Goal: Transaction & Acquisition: Download file/media

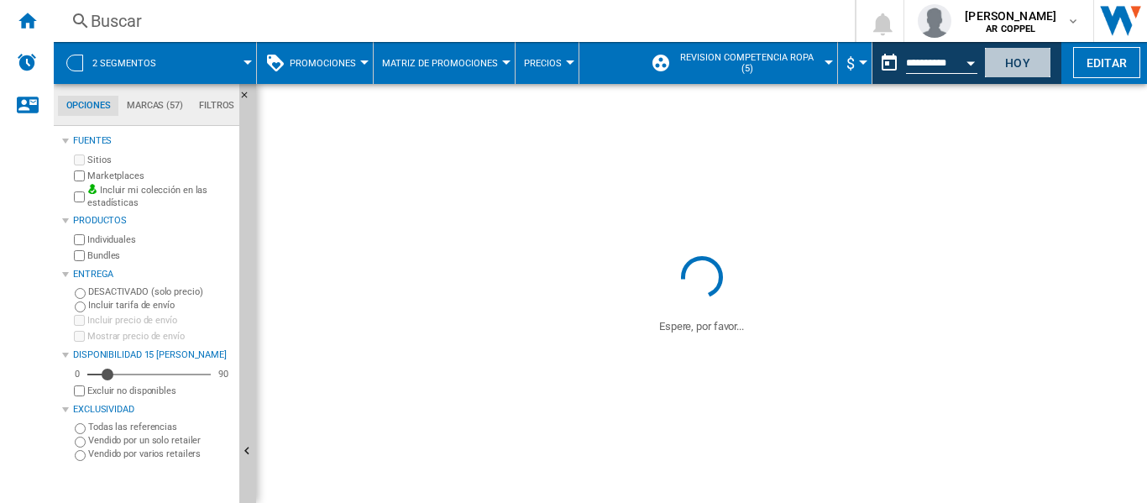
drag, startPoint x: 1024, startPoint y: 61, endPoint x: 774, endPoint y: 216, distance: 294.1
click at [1028, 52] on button "Hoy" at bounding box center [1017, 62] width 67 height 31
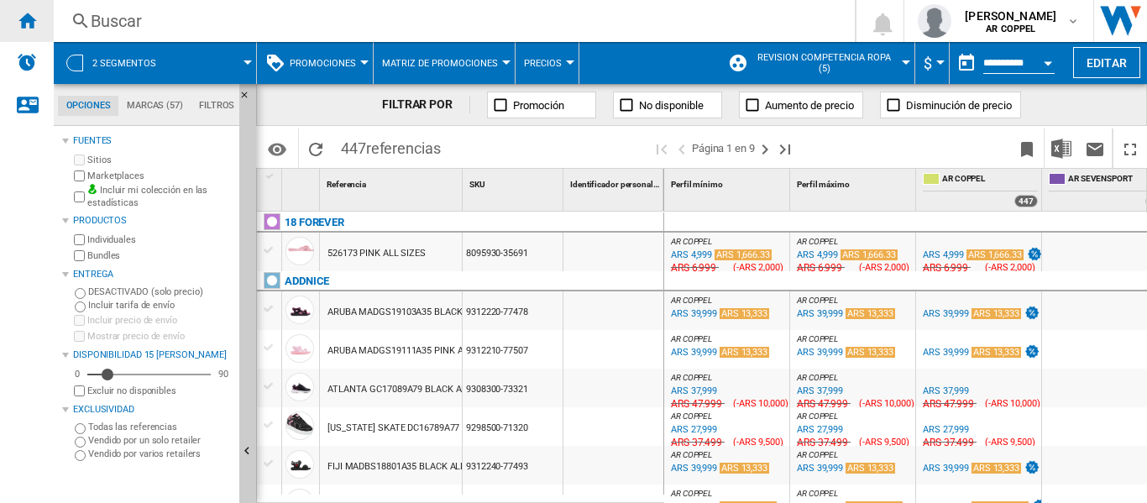
click at [30, 18] on ng-md-icon "Inicio" at bounding box center [27, 20] width 20 height 20
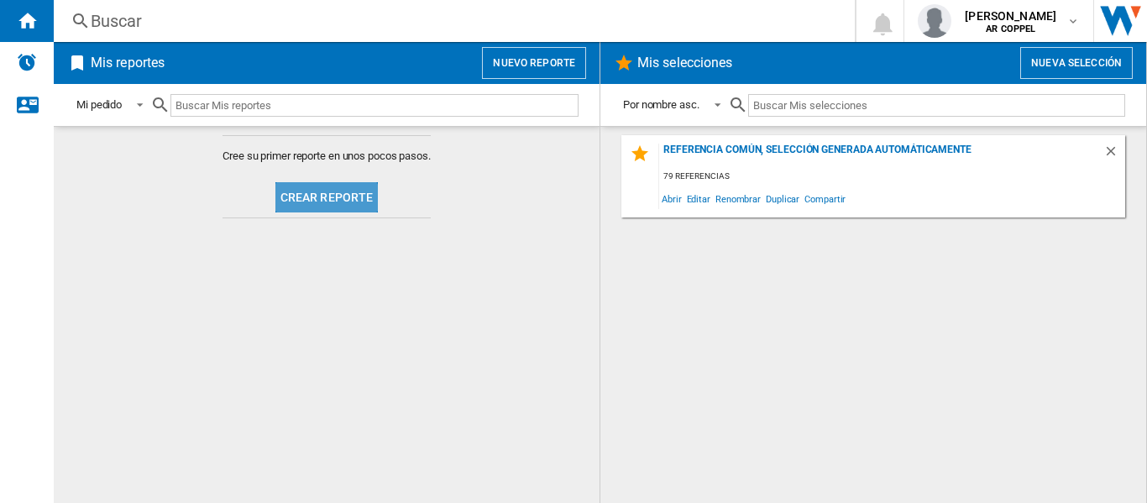
click at [319, 202] on button "Crear reporte" at bounding box center [326, 197] width 103 height 30
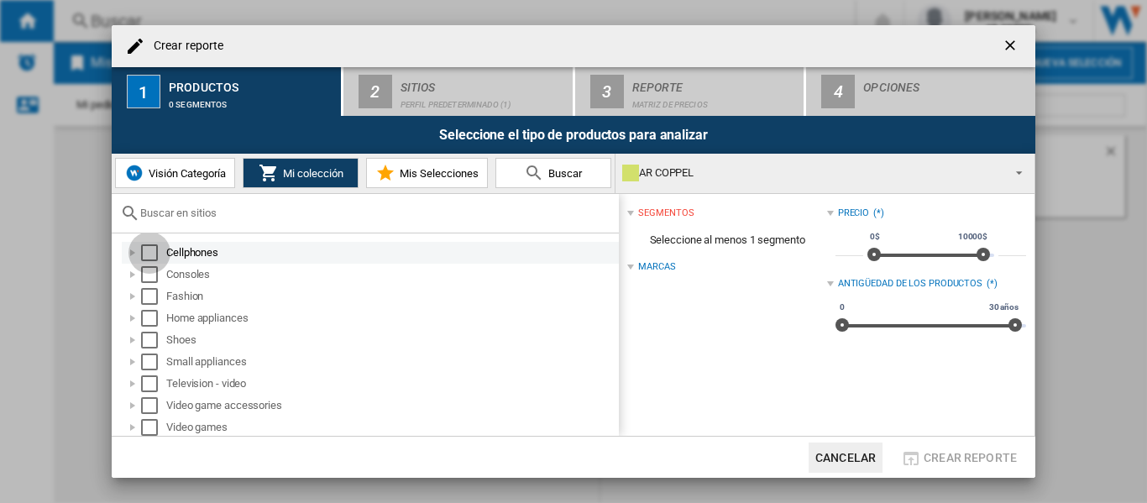
click at [152, 251] on div "Select" at bounding box center [149, 252] width 17 height 17
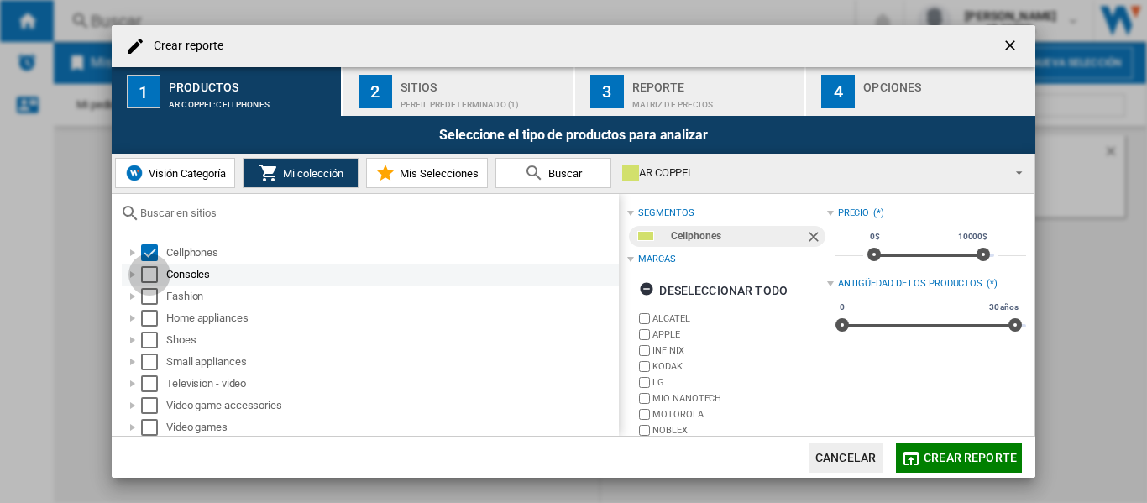
click at [149, 268] on div "Select" at bounding box center [149, 274] width 17 height 17
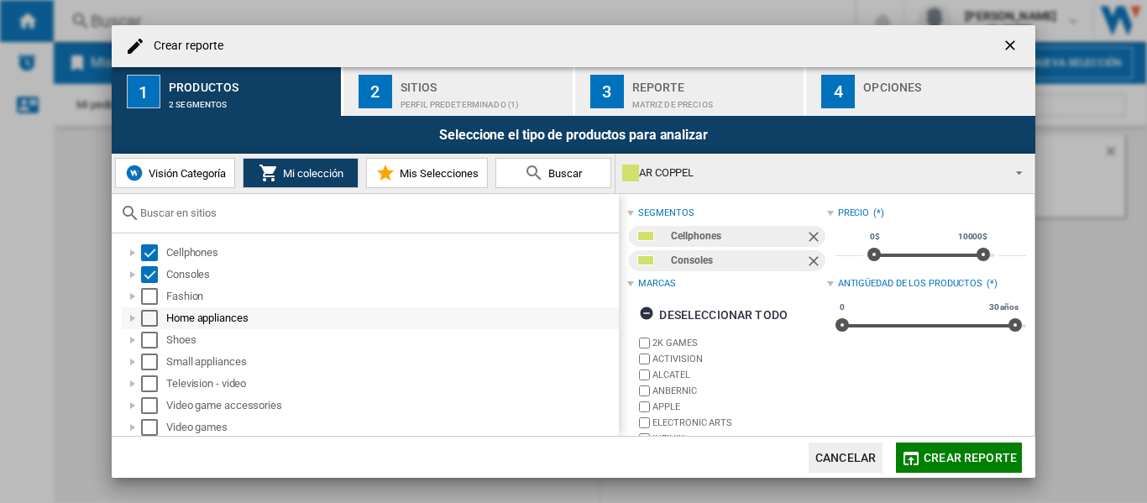
click at [146, 317] on div "Select" at bounding box center [149, 318] width 17 height 17
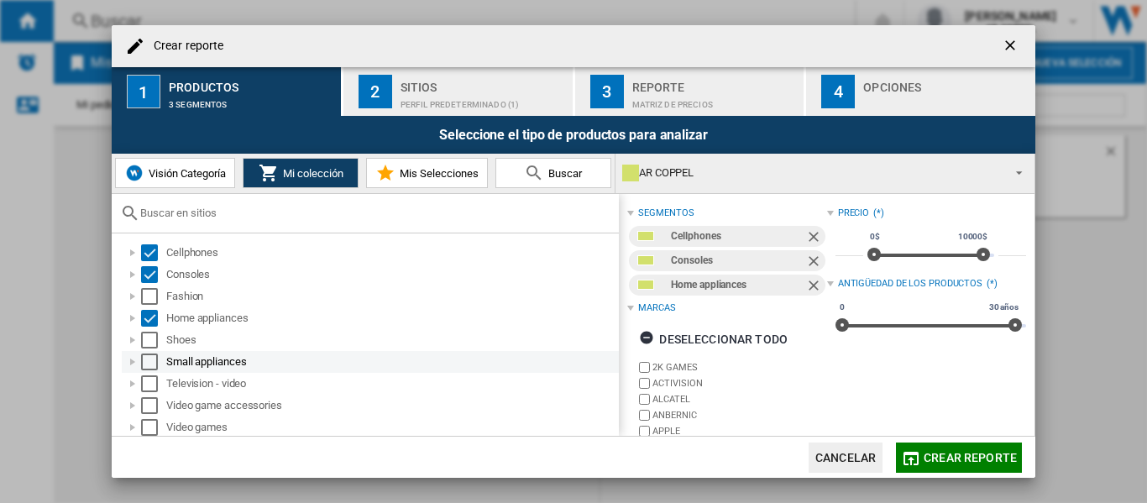
click at [154, 364] on div "Select" at bounding box center [149, 361] width 17 height 17
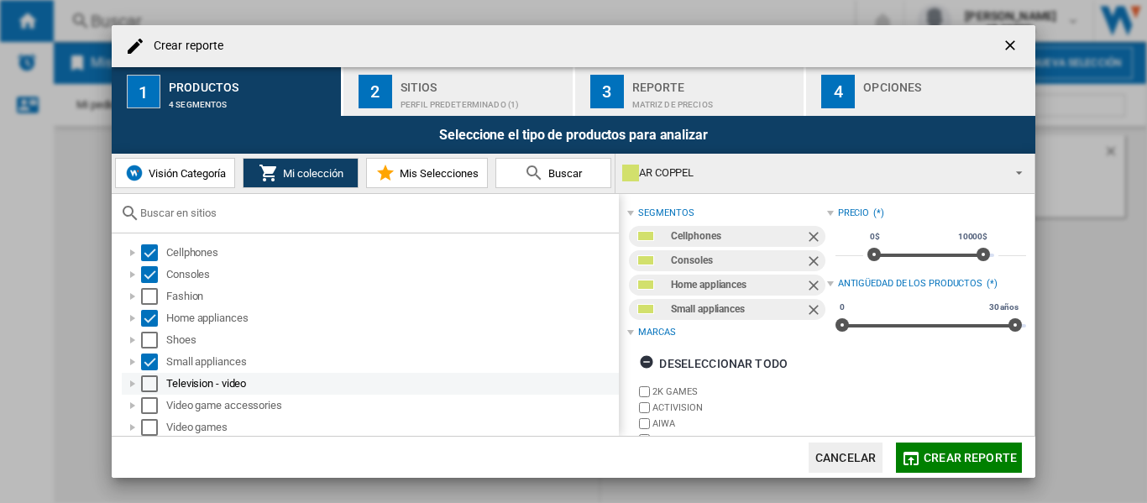
click at [151, 386] on div "Select" at bounding box center [149, 383] width 17 height 17
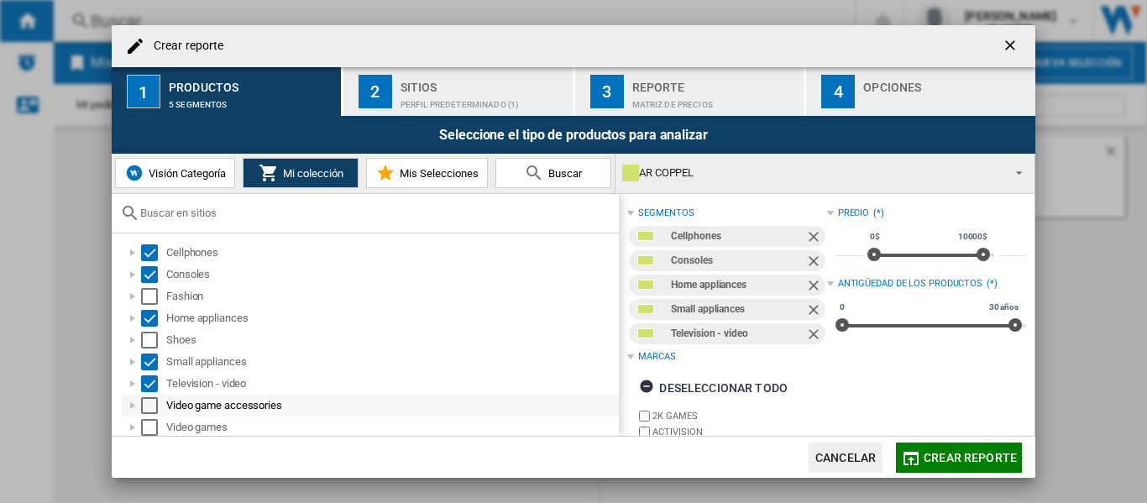
click at [150, 410] on div "Select" at bounding box center [149, 405] width 17 height 17
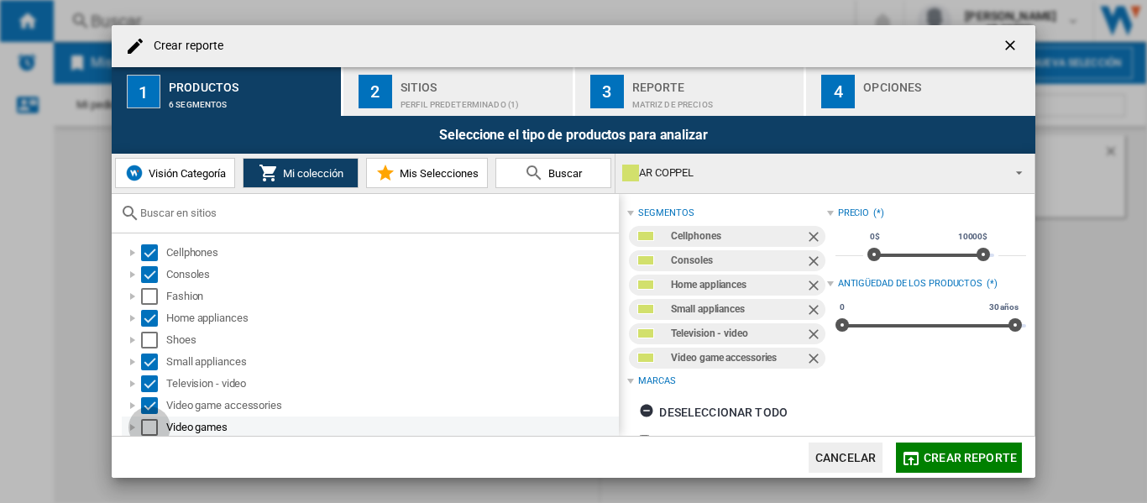
click at [151, 423] on div "Select" at bounding box center [149, 427] width 17 height 17
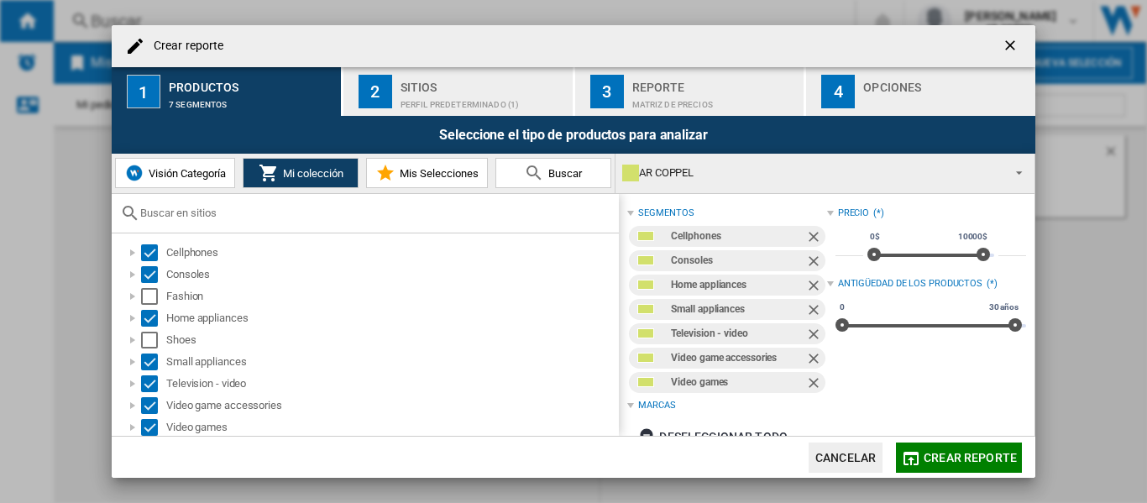
click at [435, 86] on div "Sitios" at bounding box center [482, 83] width 165 height 18
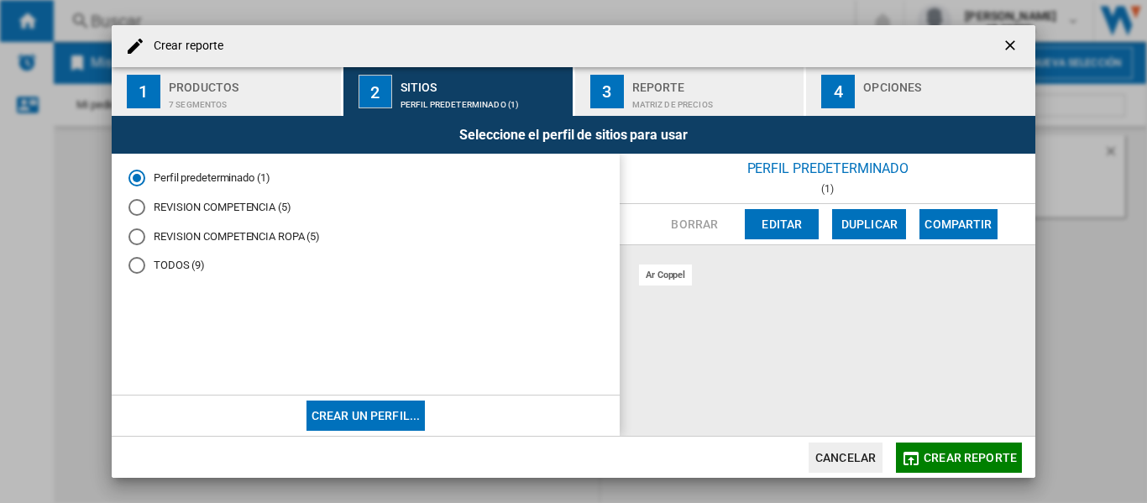
click at [137, 209] on div "REVISION COMPETENCIA (5)" at bounding box center [136, 207] width 17 height 17
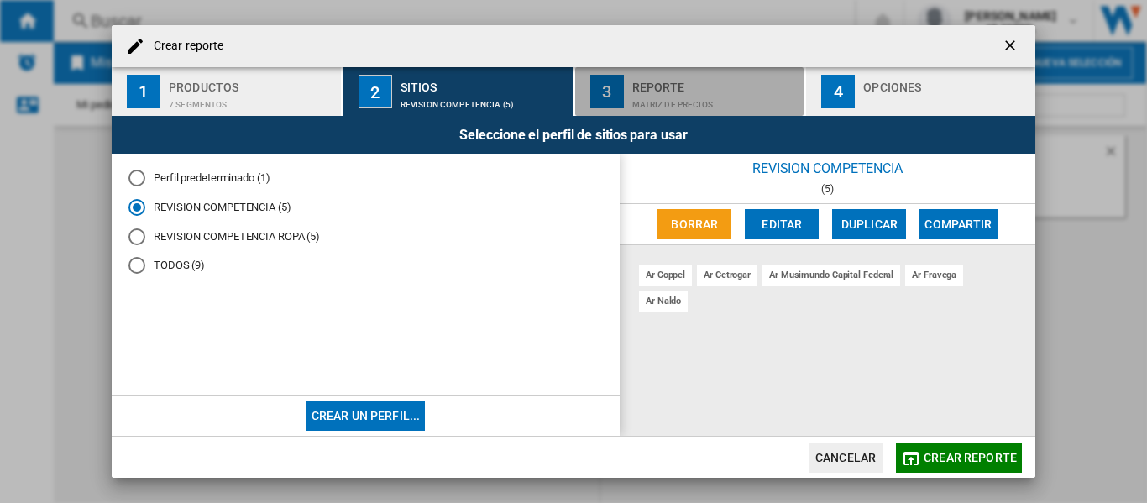
click at [662, 94] on div "Matriz de precios" at bounding box center [714, 101] width 165 height 18
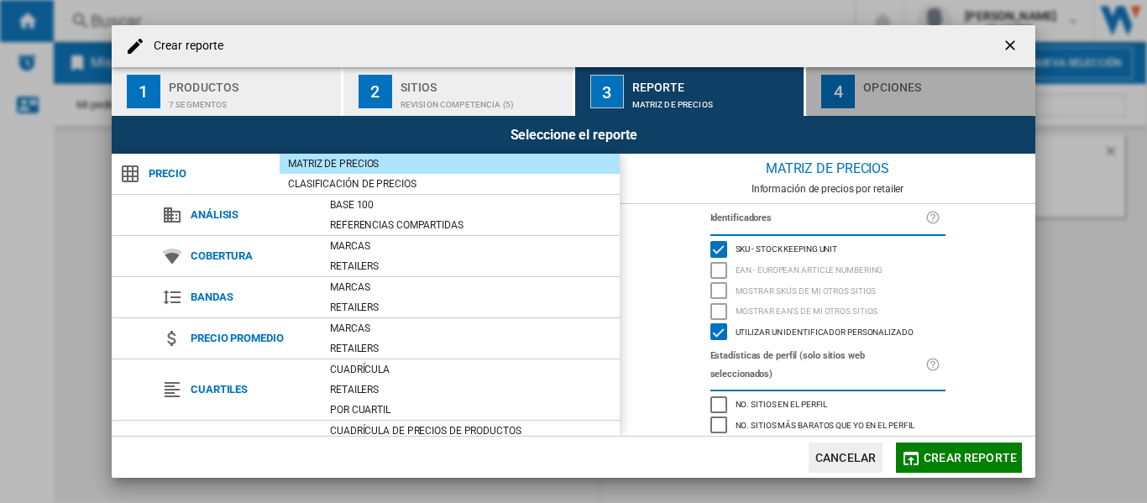
click at [866, 85] on div "Opciones" at bounding box center [945, 83] width 165 height 18
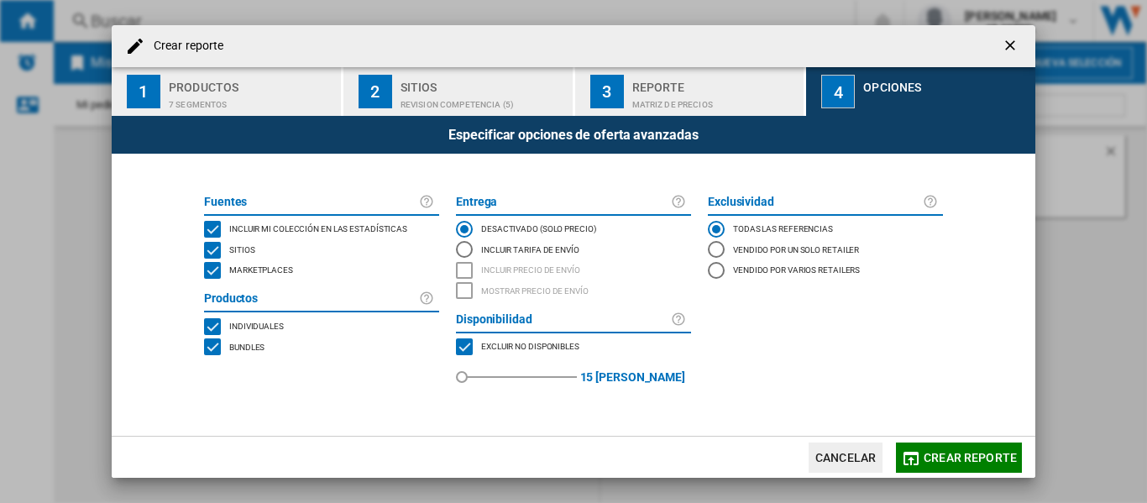
click at [213, 268] on div "MARKETPLACES" at bounding box center [212, 270] width 17 height 17
click at [983, 453] on span "Crear reporte" at bounding box center [970, 457] width 93 height 13
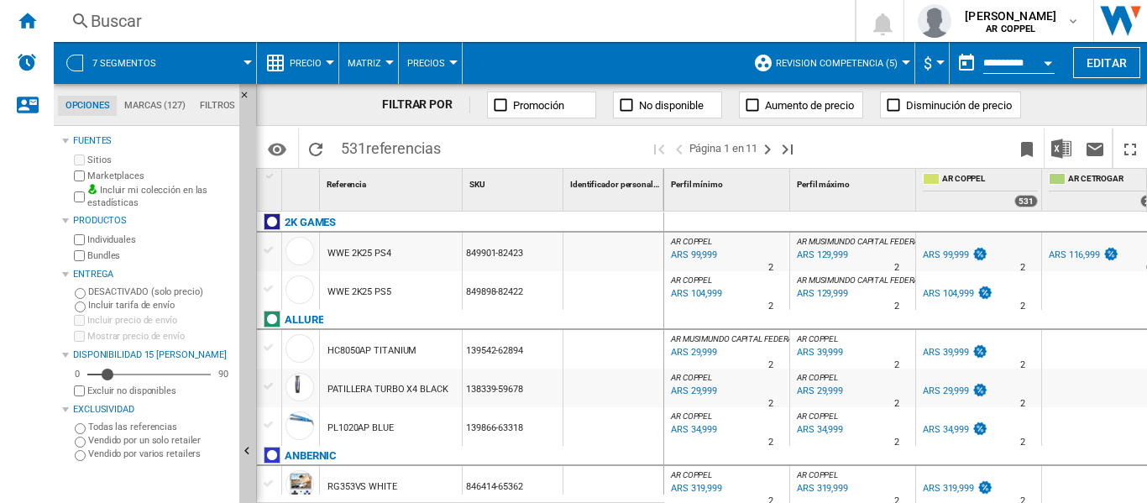
click at [330, 63] on div at bounding box center [330, 62] width 8 height 4
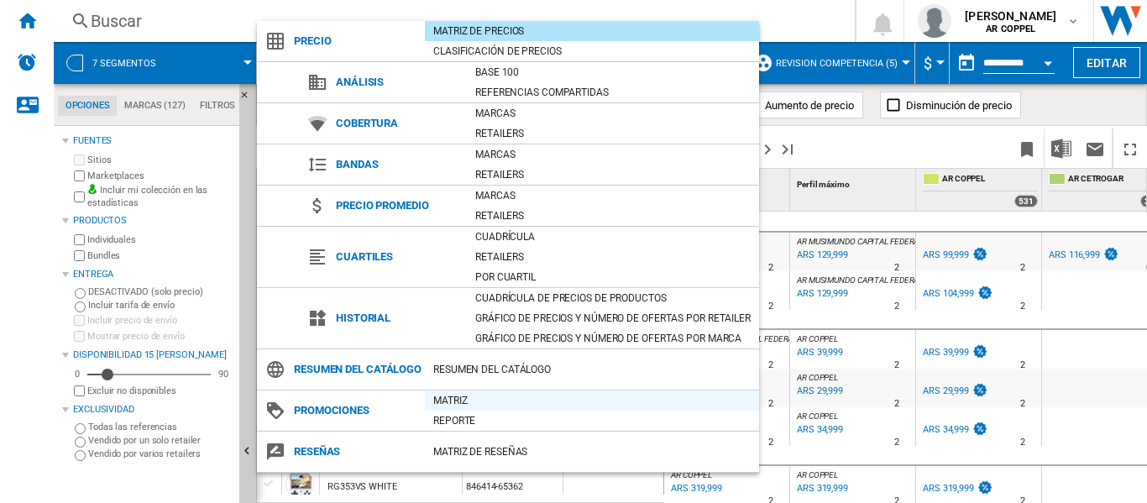
click at [465, 409] on div "Matriz" at bounding box center [592, 400] width 334 height 17
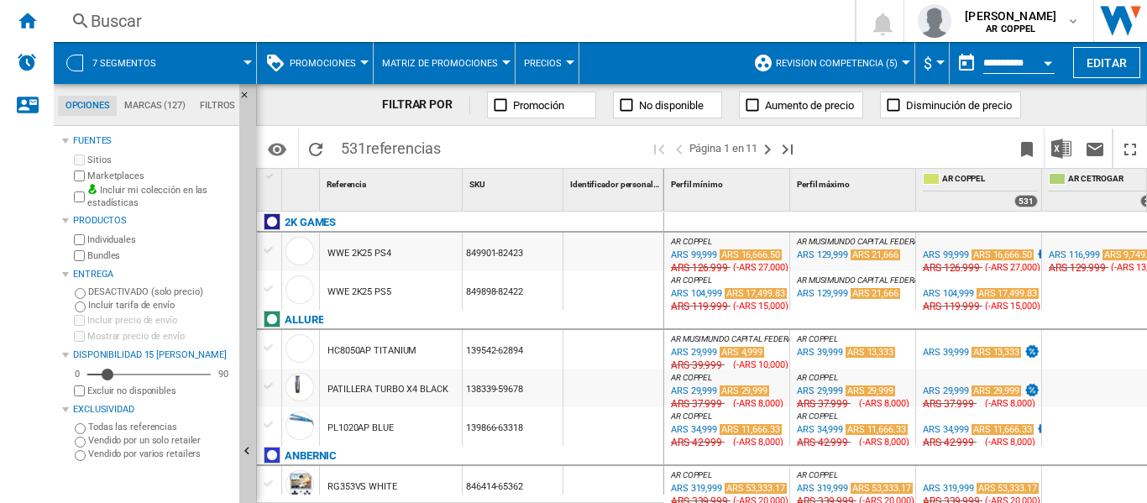
click at [362, 60] on button "Promociones" at bounding box center [327, 63] width 75 height 42
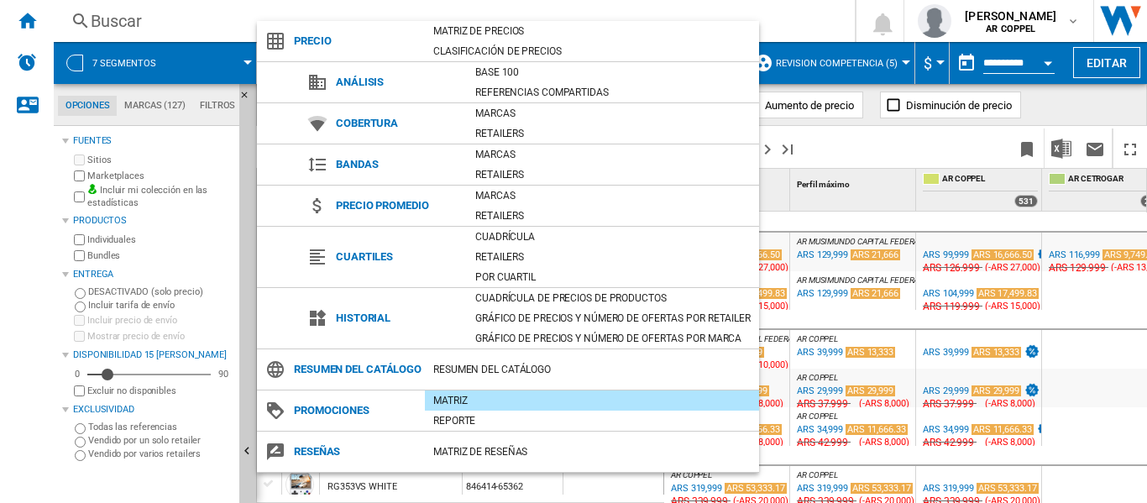
click at [461, 409] on div "Matriz" at bounding box center [592, 400] width 334 height 17
click at [0, 382] on md-backdrop at bounding box center [573, 251] width 1147 height 503
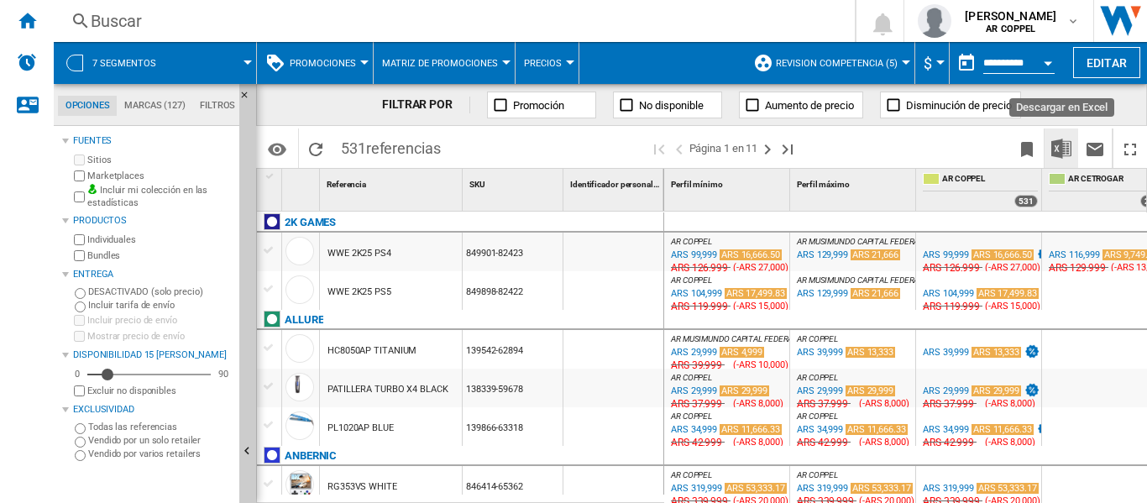
click at [1058, 144] on img "Descargar en Excel" at bounding box center [1061, 149] width 20 height 20
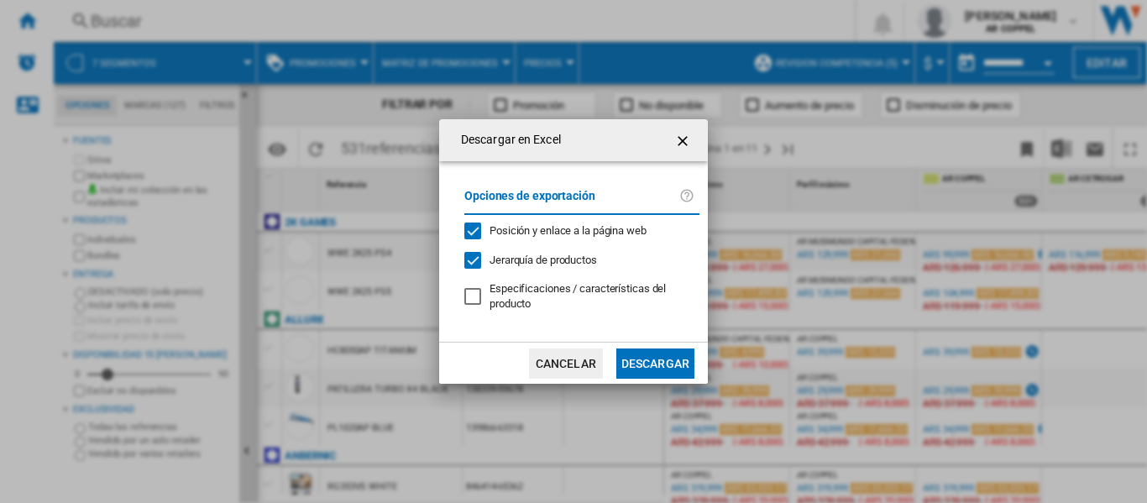
click at [657, 357] on button "Descargar" at bounding box center [655, 363] width 78 height 30
